Goal: Transaction & Acquisition: Purchase product/service

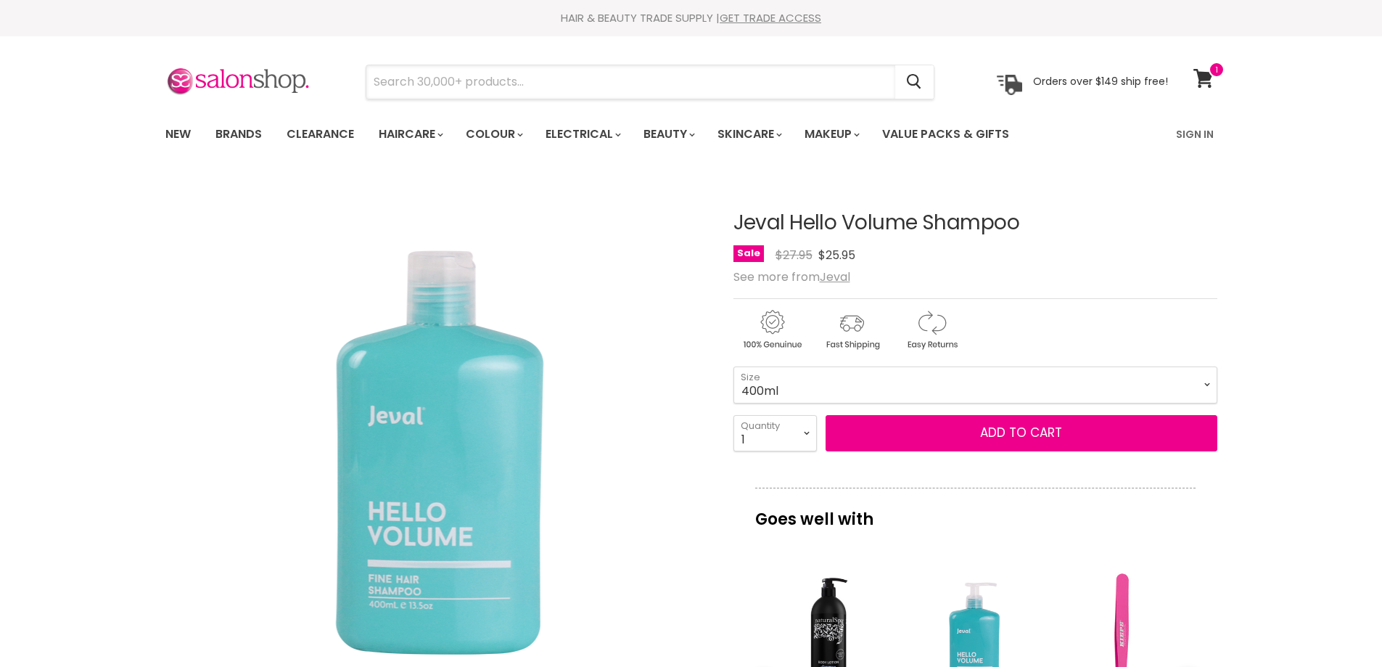
click at [562, 82] on input "Search" at bounding box center [630, 81] width 529 height 33
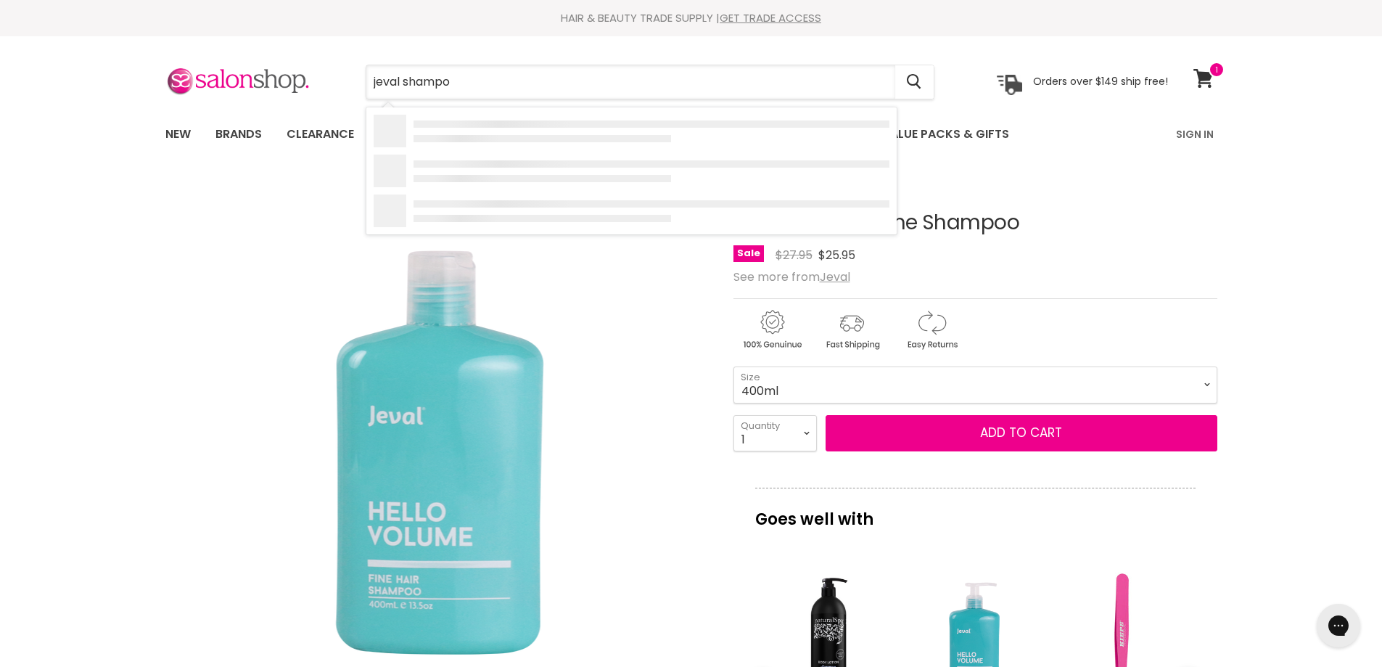
type input "jeval shampoo"
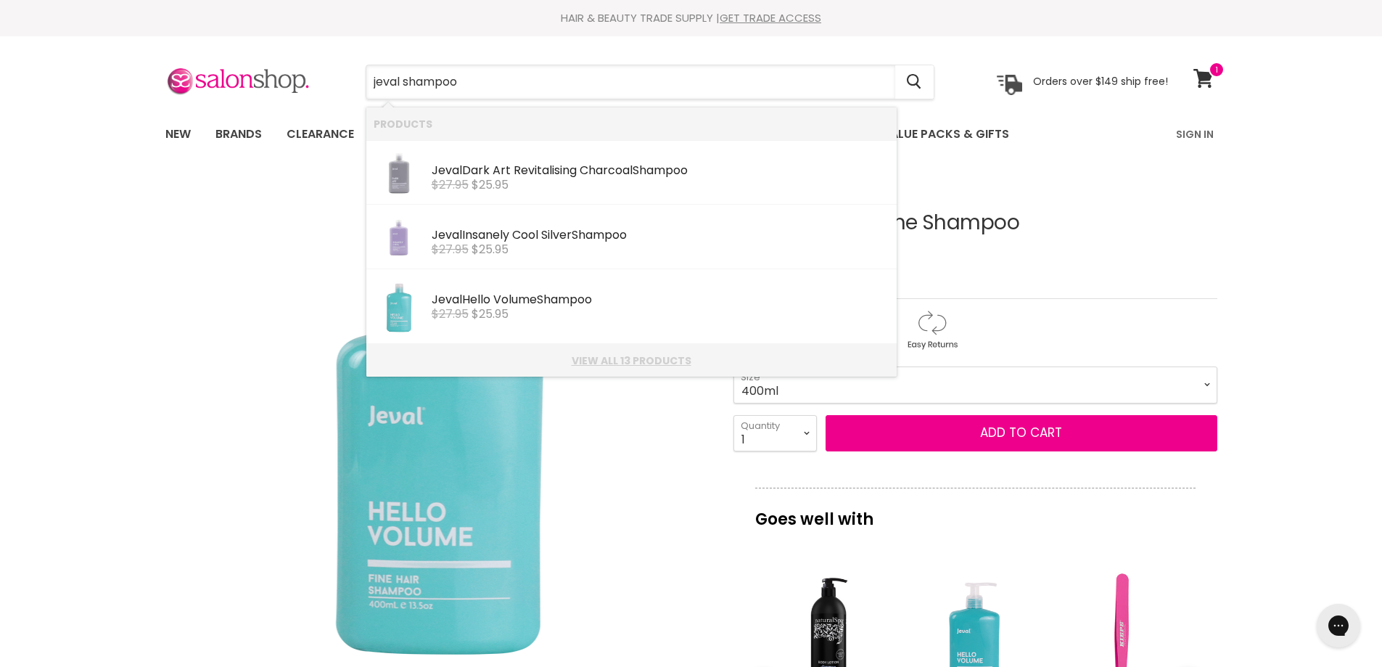
click at [642, 360] on link "View all 13 products" at bounding box center [632, 361] width 516 height 12
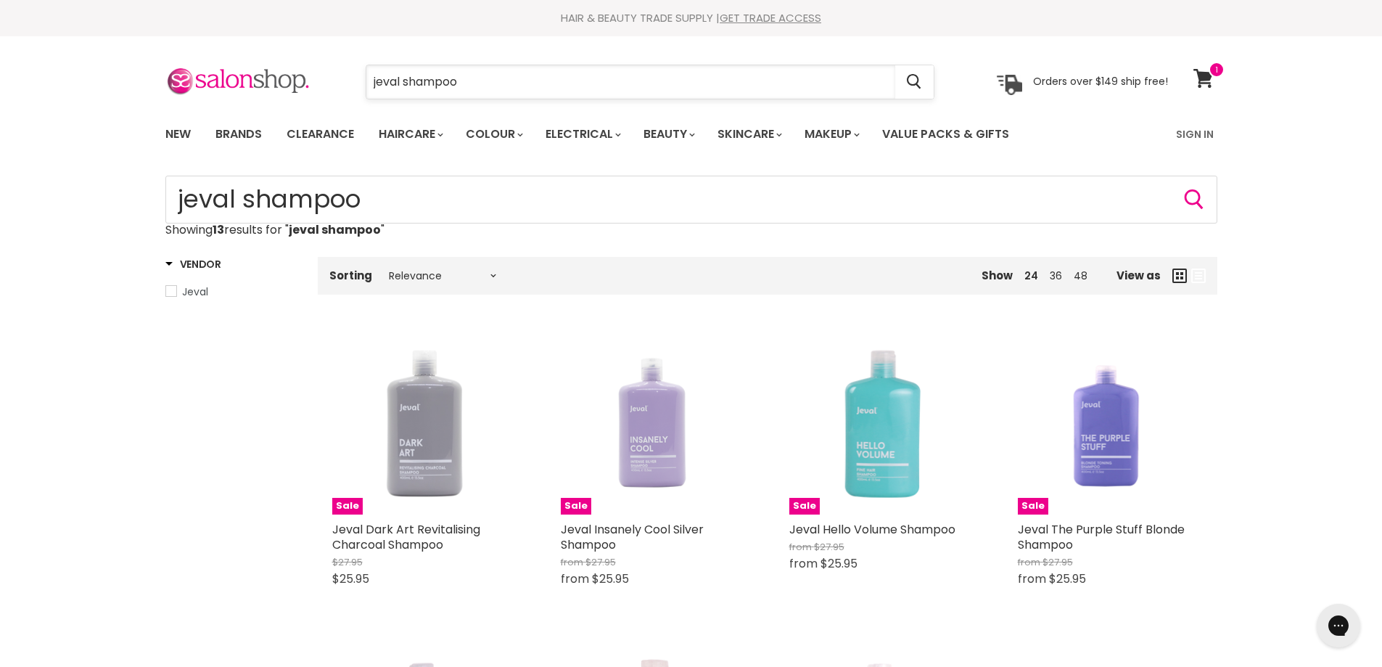
click at [498, 83] on input "jeval shampoo" at bounding box center [630, 81] width 529 height 33
type input "j"
type input "redken aci"
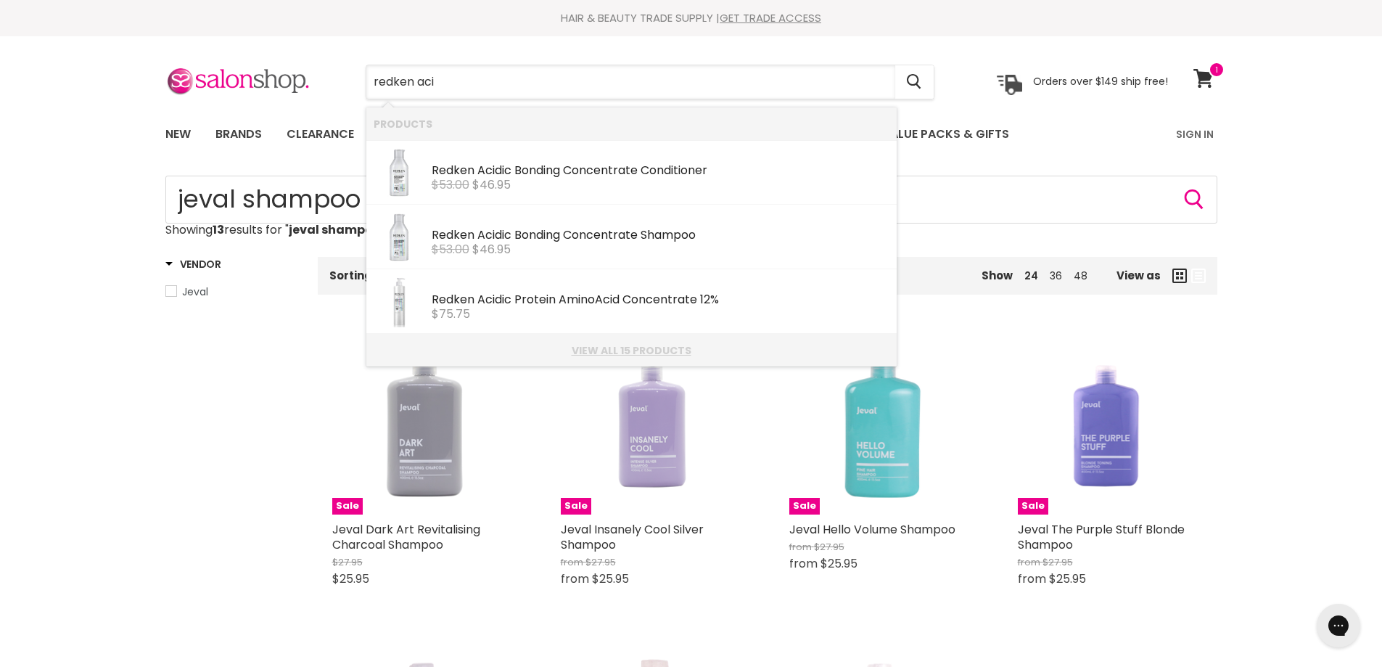
click at [627, 352] on link "View all 15 products" at bounding box center [632, 351] width 516 height 12
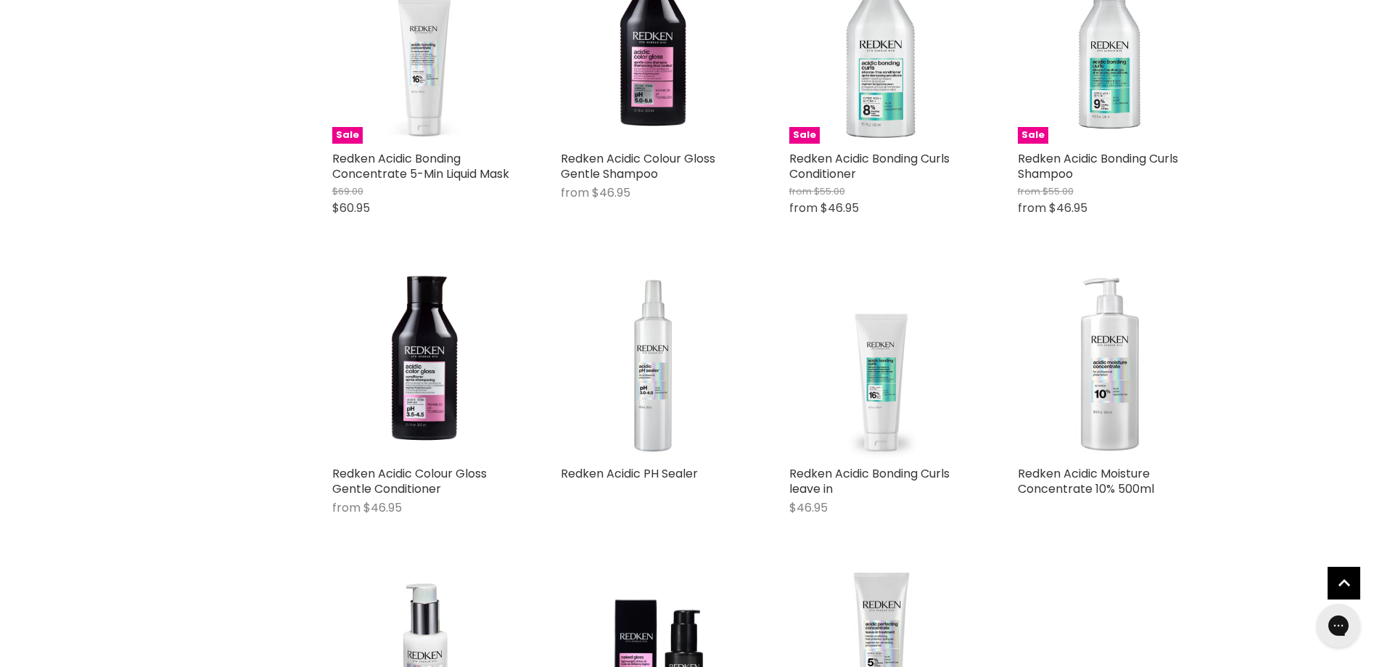
scroll to position [798, 0]
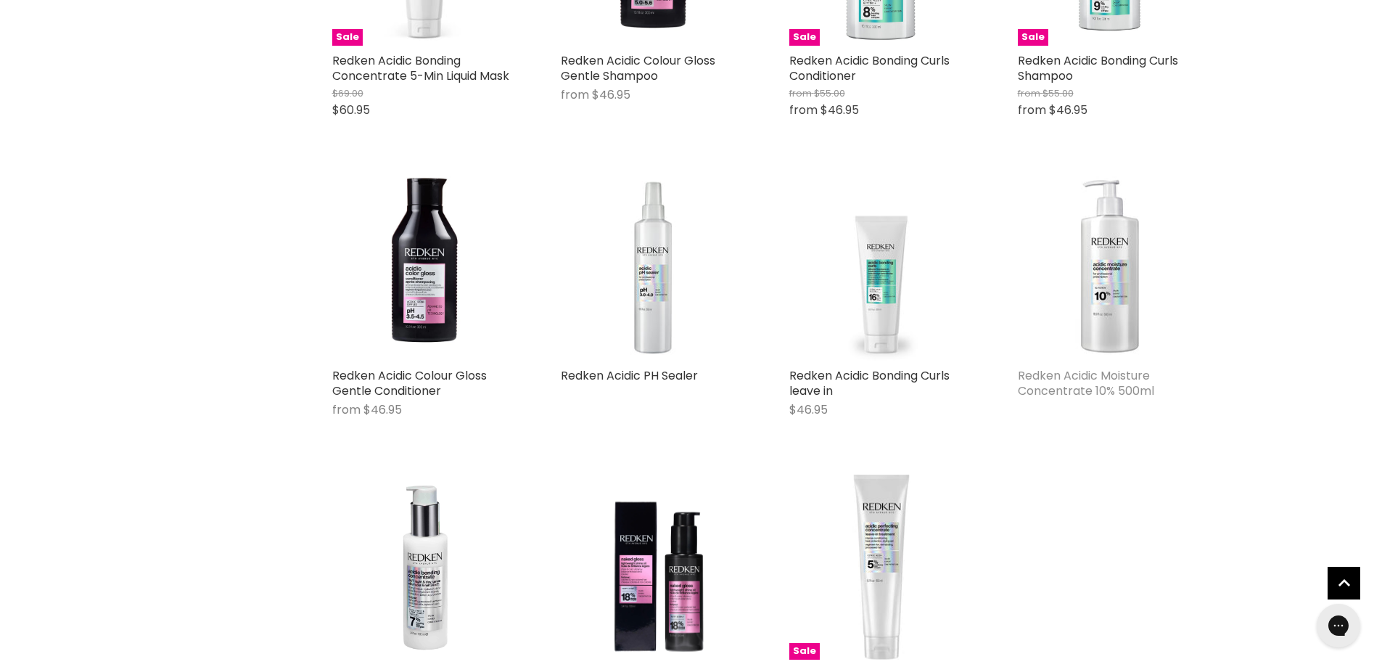
click at [1114, 382] on link "Redken Acidic Moisture Concentrate 10% 500ml" at bounding box center [1086, 383] width 136 height 32
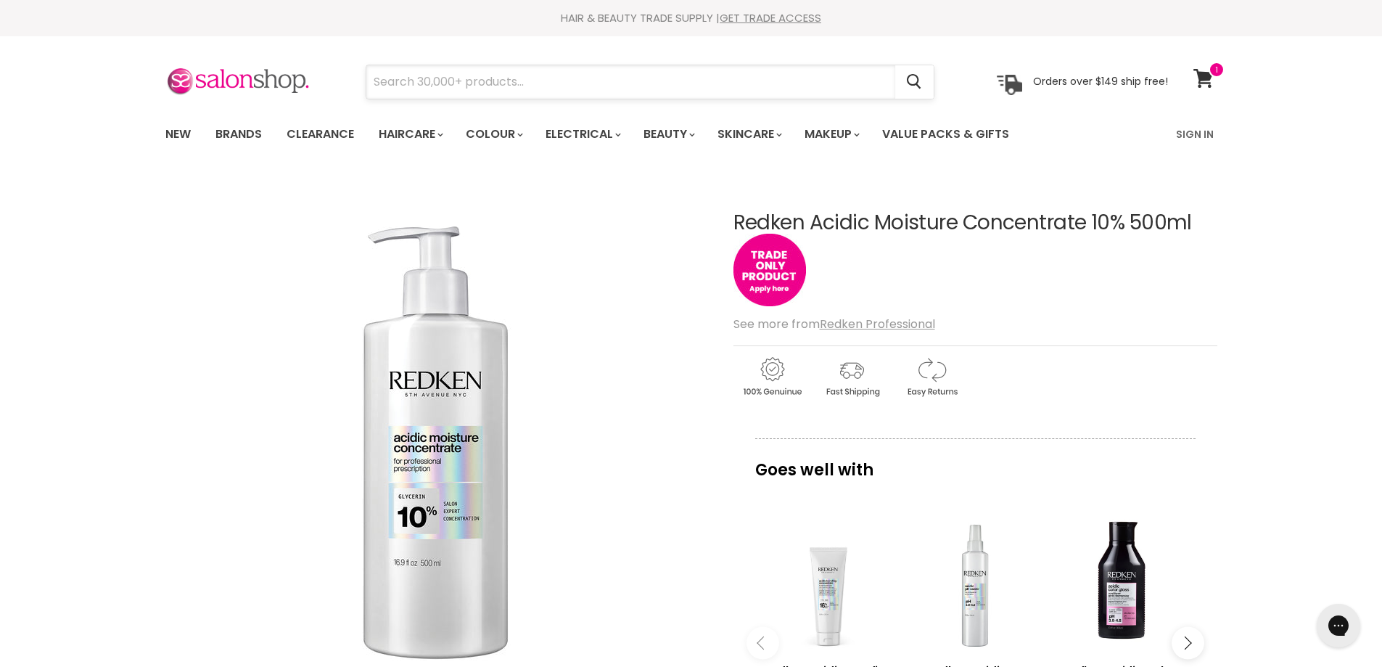
click at [591, 75] on input "Search" at bounding box center [630, 81] width 529 height 33
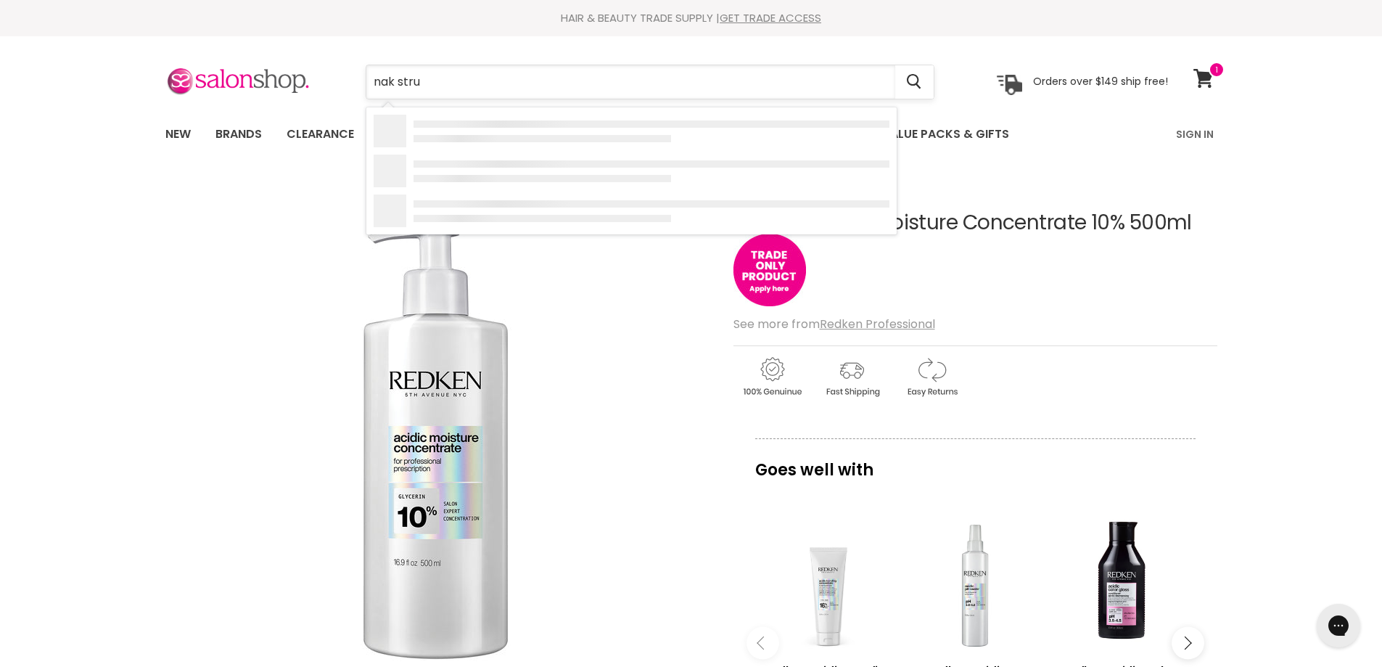
type input "nak struc"
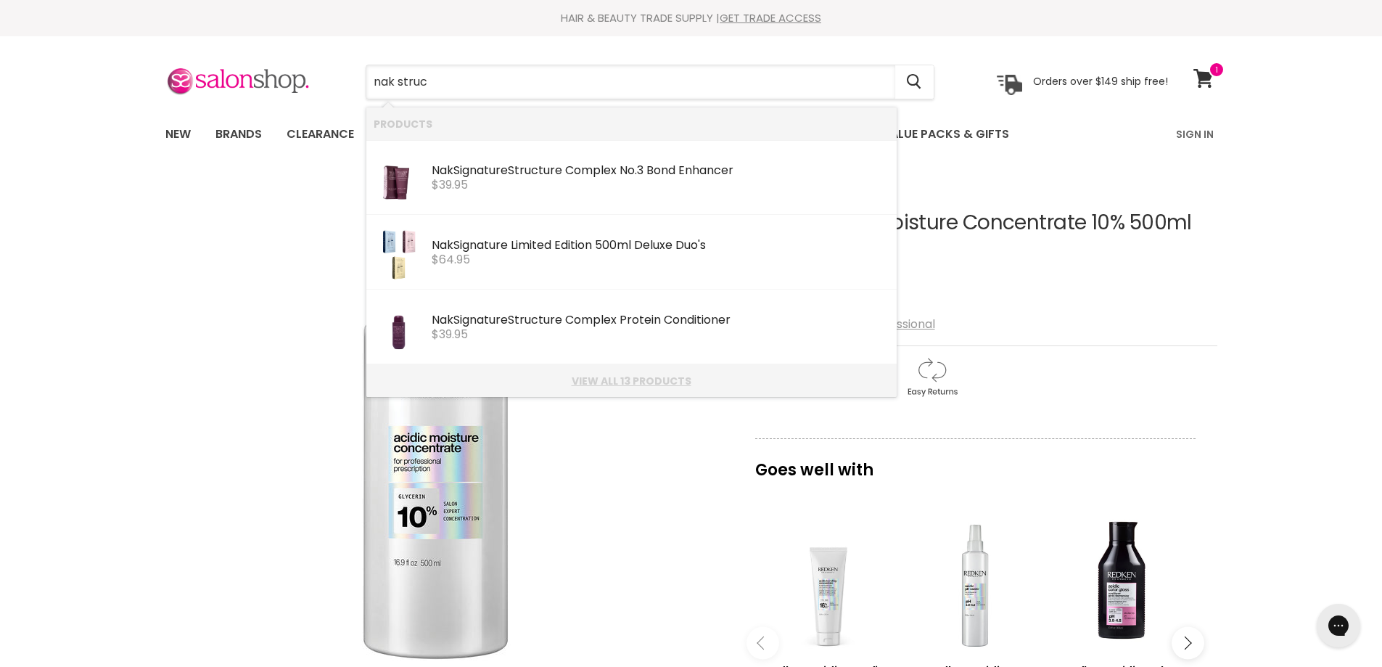
click at [629, 375] on link "View all 13 products" at bounding box center [632, 381] width 516 height 12
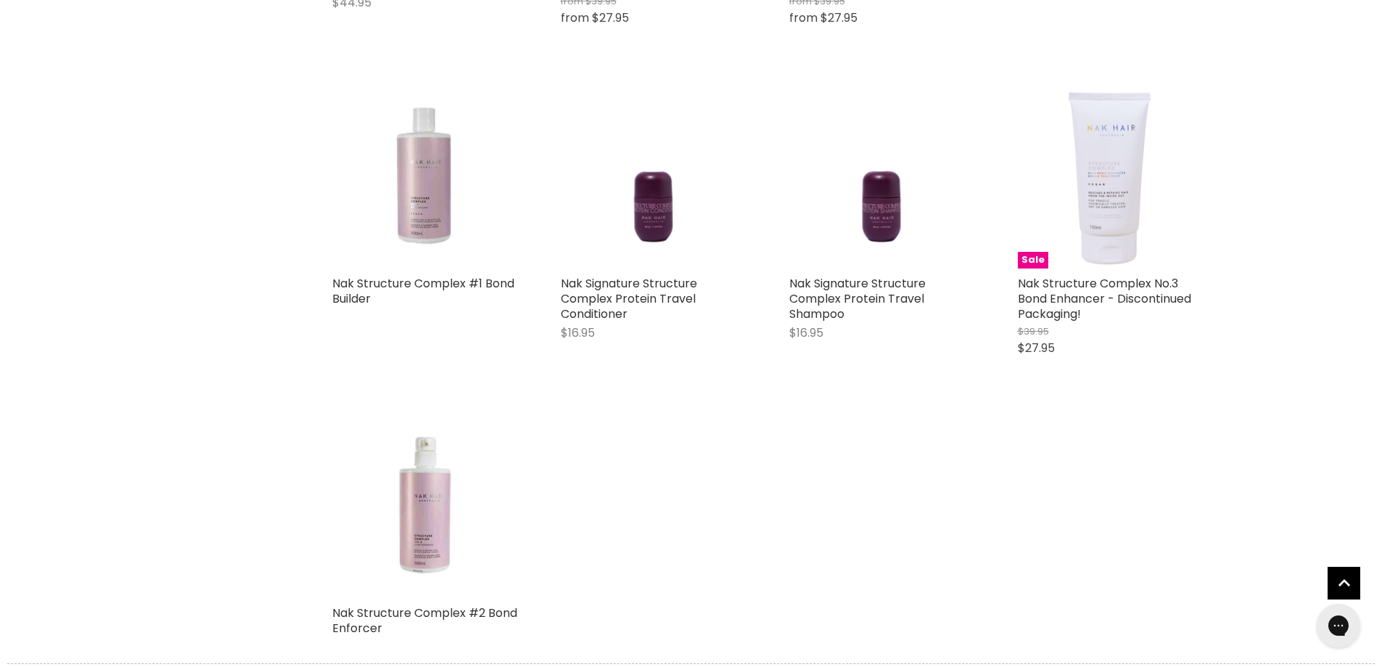
scroll to position [871, 0]
